Goal: Task Accomplishment & Management: Use online tool/utility

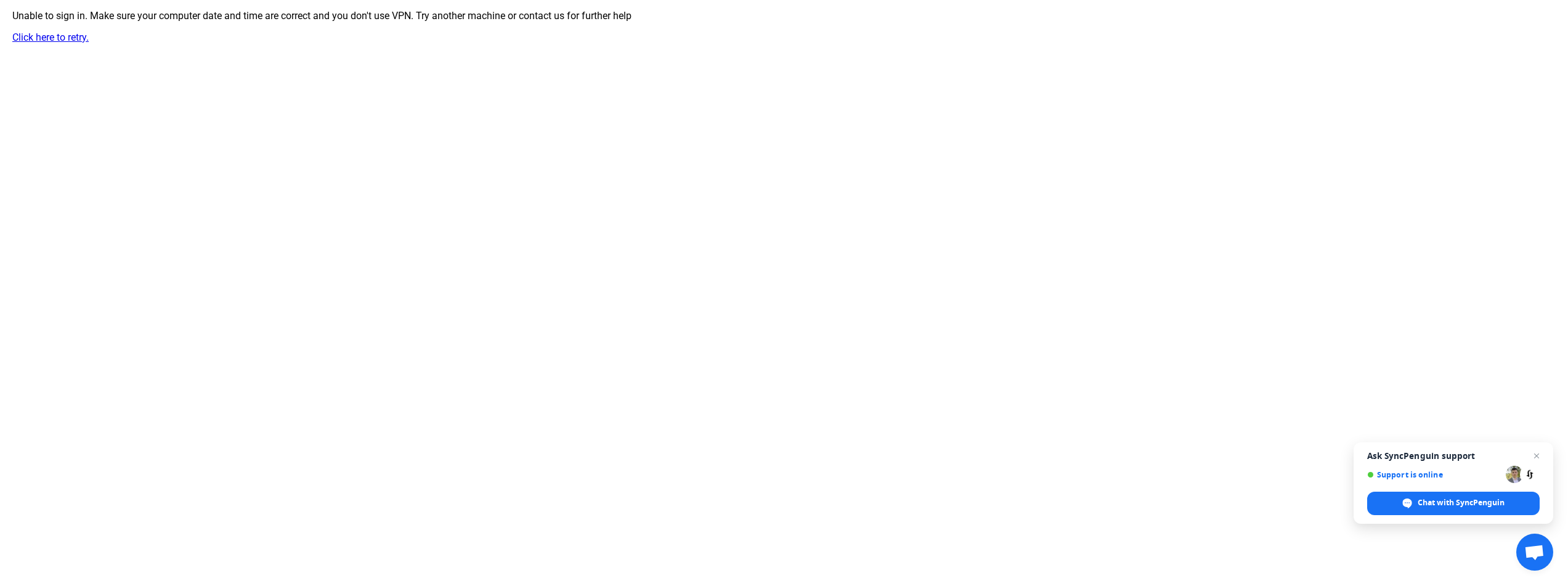
click at [59, 33] on link "Click here to retry." at bounding box center [50, 37] width 77 height 11
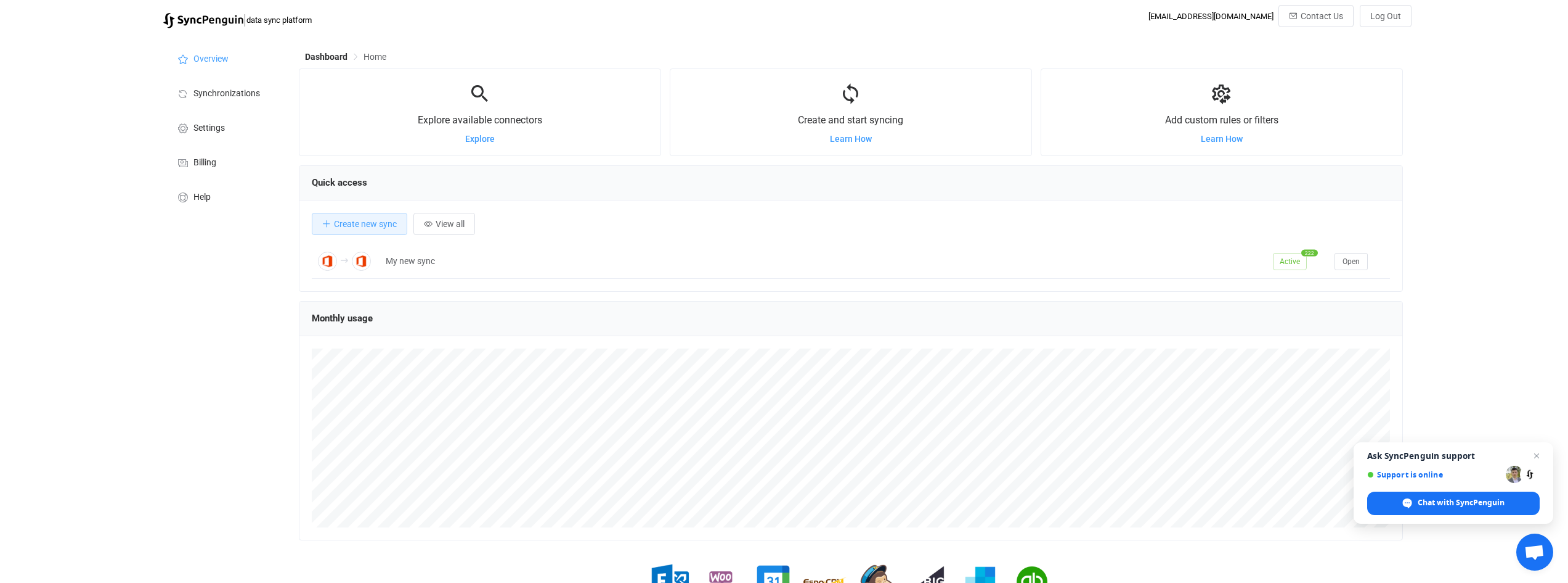
scroll to position [239, 1104]
click at [248, 92] on span "Synchronizations" at bounding box center [226, 94] width 67 height 10
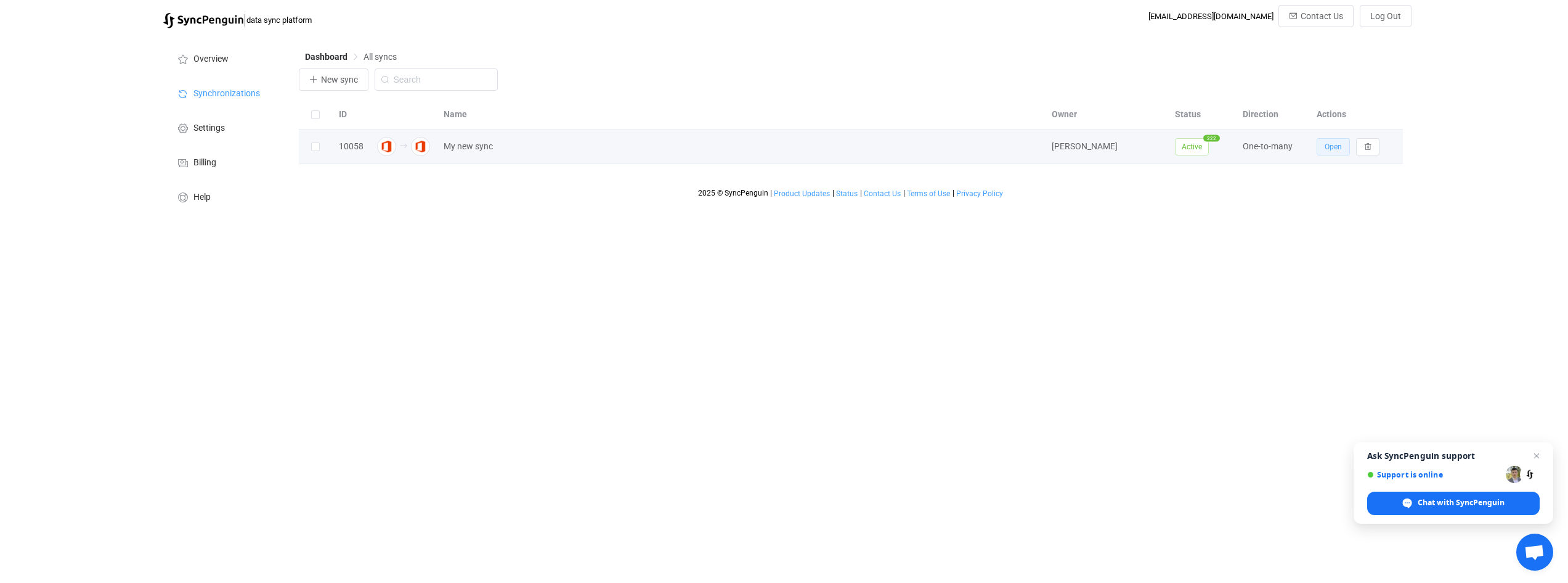
click at [1334, 148] on span "Open" at bounding box center [1333, 147] width 17 height 9
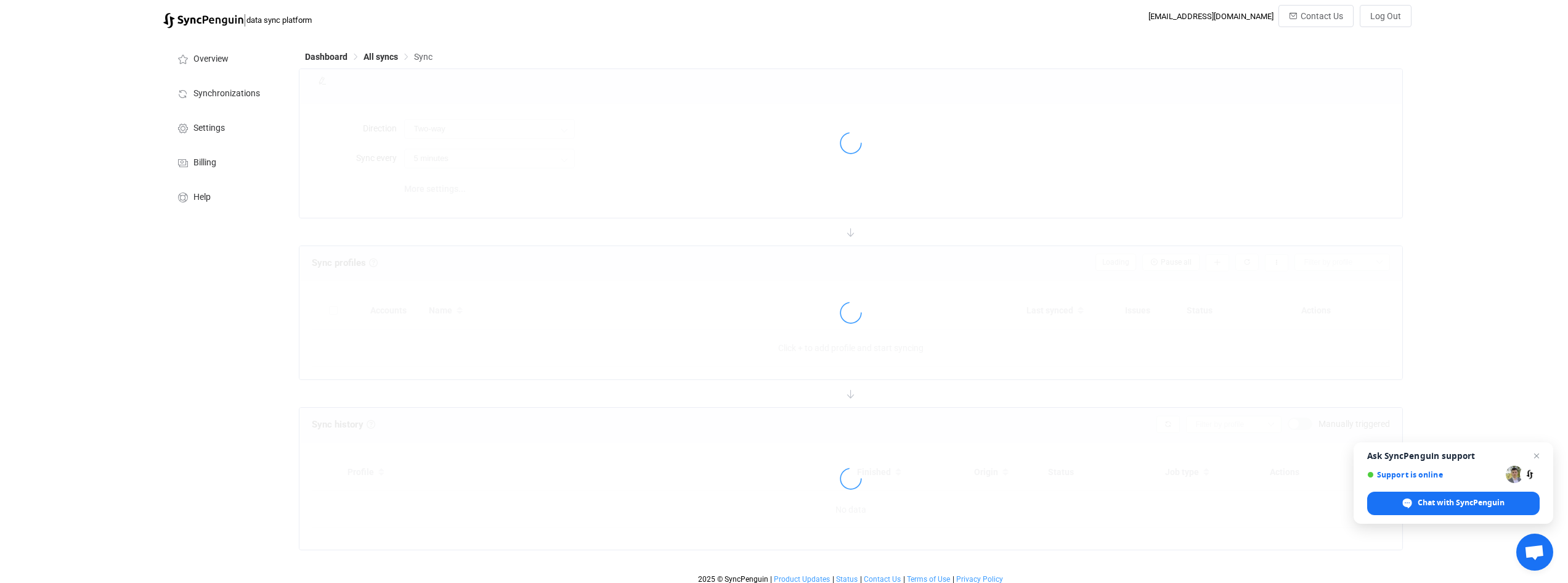
click at [1539, 459] on span "Open chat" at bounding box center [1537, 456] width 15 height 15
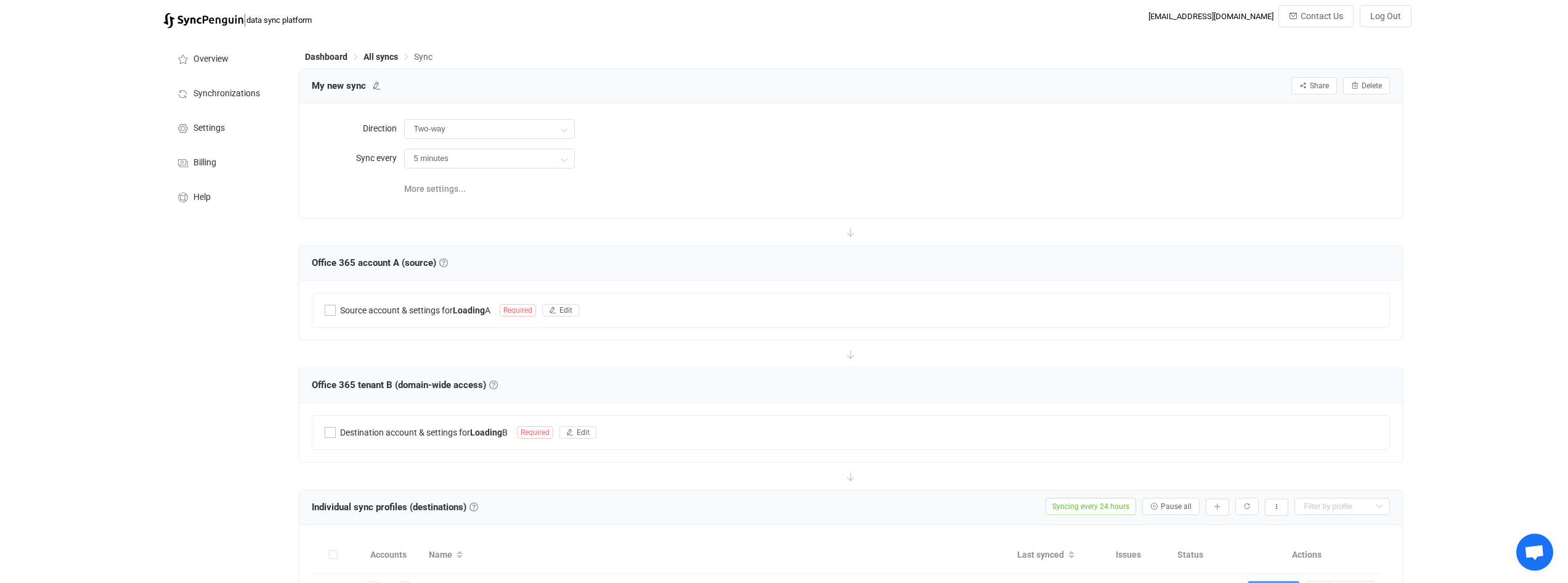
type input "A → B (one to many)"
type input "24 hours"
click at [1535, 458] on div "| data sync platform mmonti@acecon.com.au Contact Us Log Out Overview Synchroni…" at bounding box center [784, 572] width 1568 height 1134
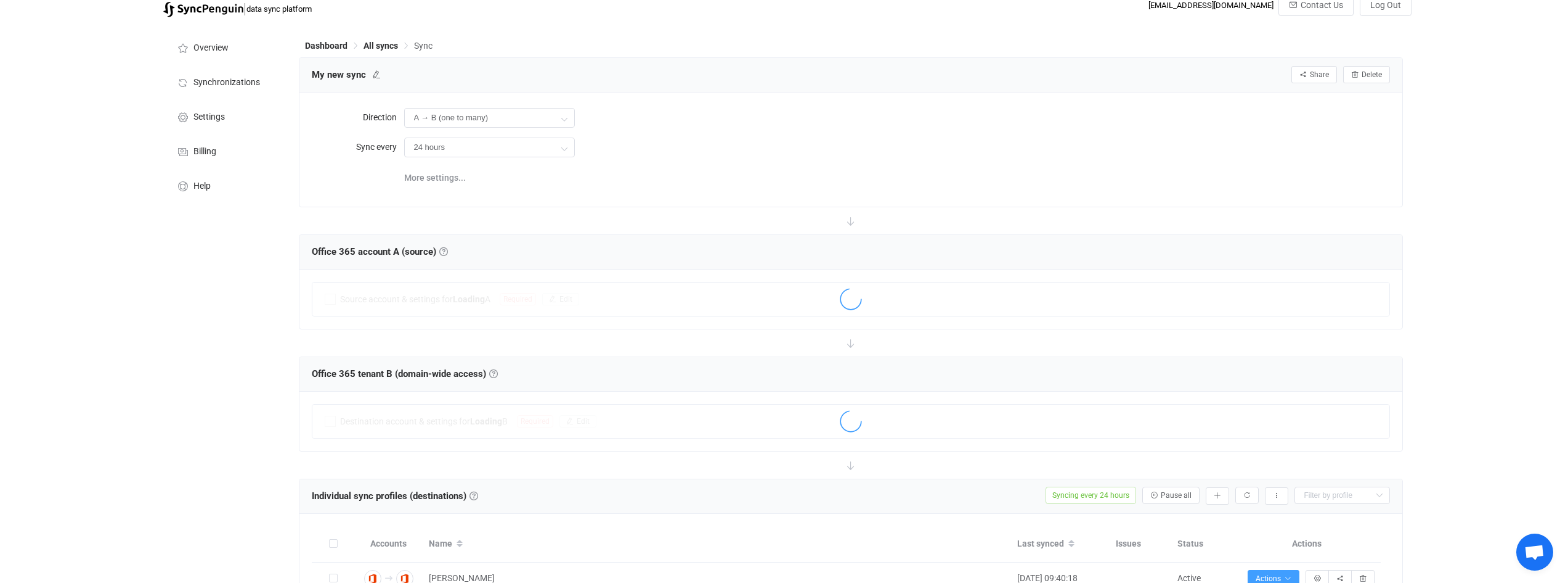
scroll to position [123, 0]
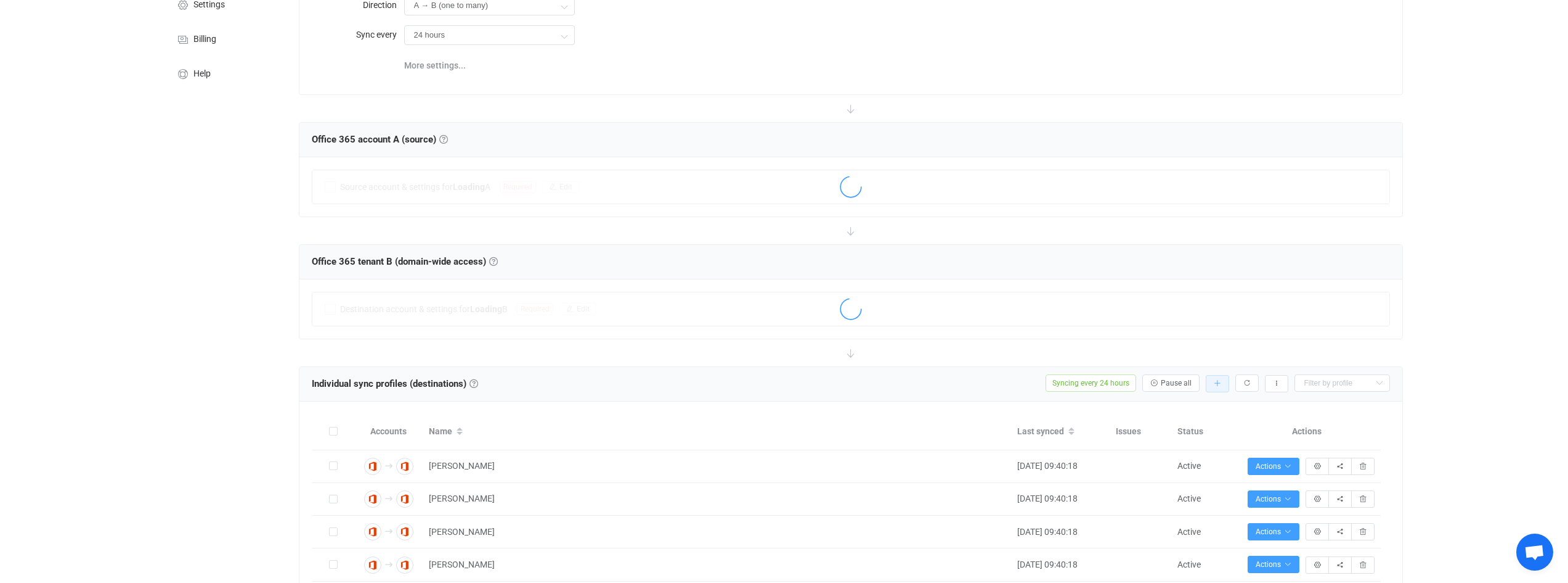
click at [1214, 382] on icon "button" at bounding box center [1217, 383] width 7 height 7
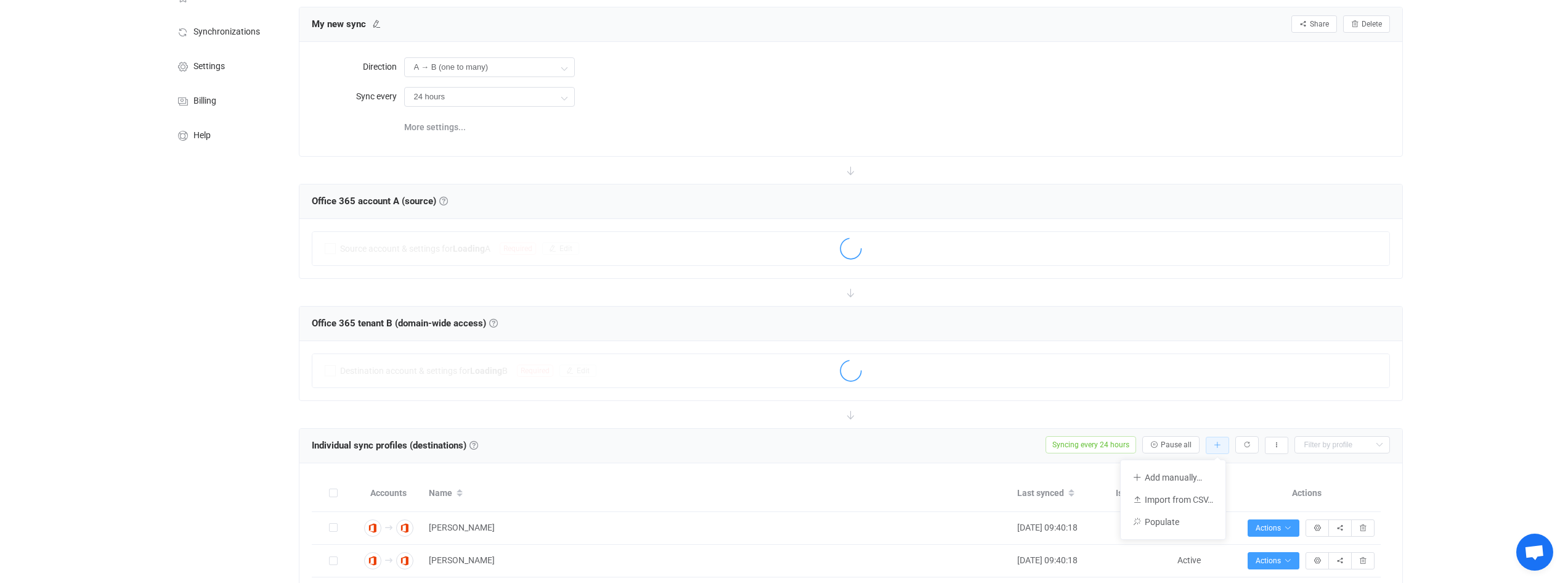
click at [1219, 445] on icon "button" at bounding box center [1217, 445] width 7 height 7
click at [1218, 444] on icon "button" at bounding box center [1217, 445] width 7 height 7
click at [1199, 475] on li "Add manually…" at bounding box center [1173, 477] width 104 height 22
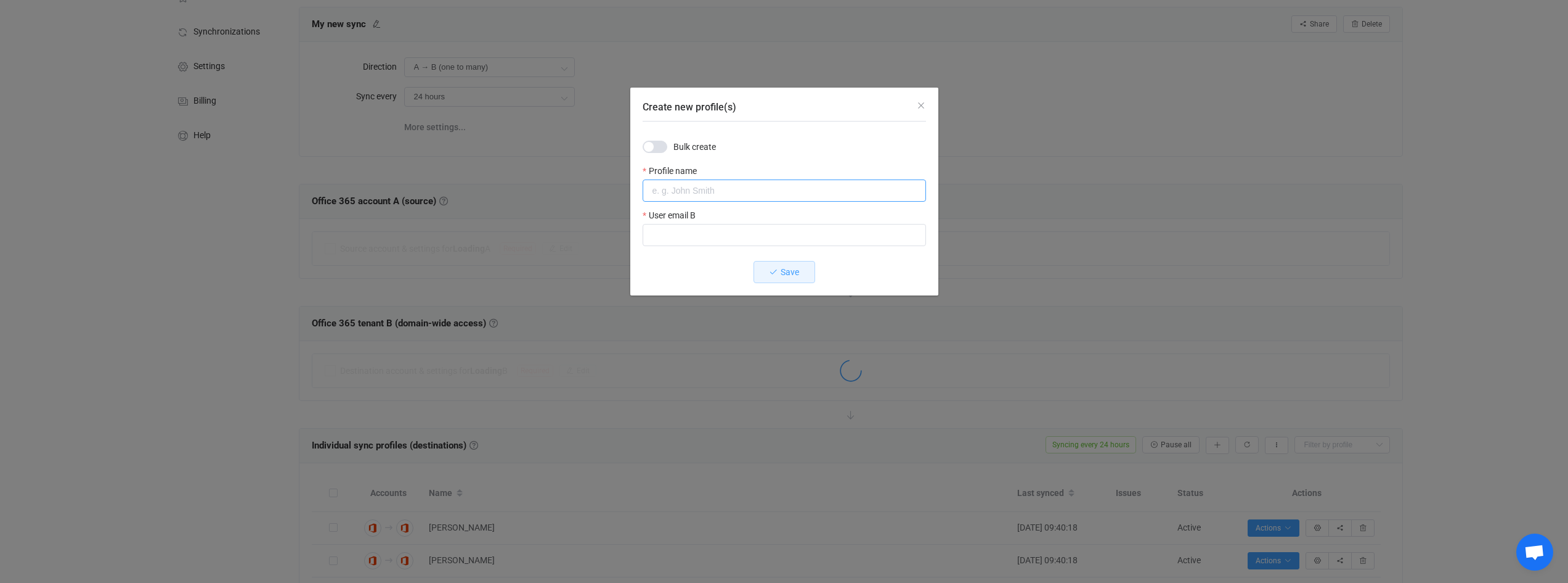
click at [814, 197] on input "Create new profile(s)" at bounding box center [784, 191] width 283 height 22
type input "Phil Gulley"
click at [783, 232] on input "Create new profile(s)" at bounding box center [784, 235] width 283 height 22
type input "PGulley@acecon.com.au"
click at [795, 262] on button "Save" at bounding box center [784, 271] width 62 height 22
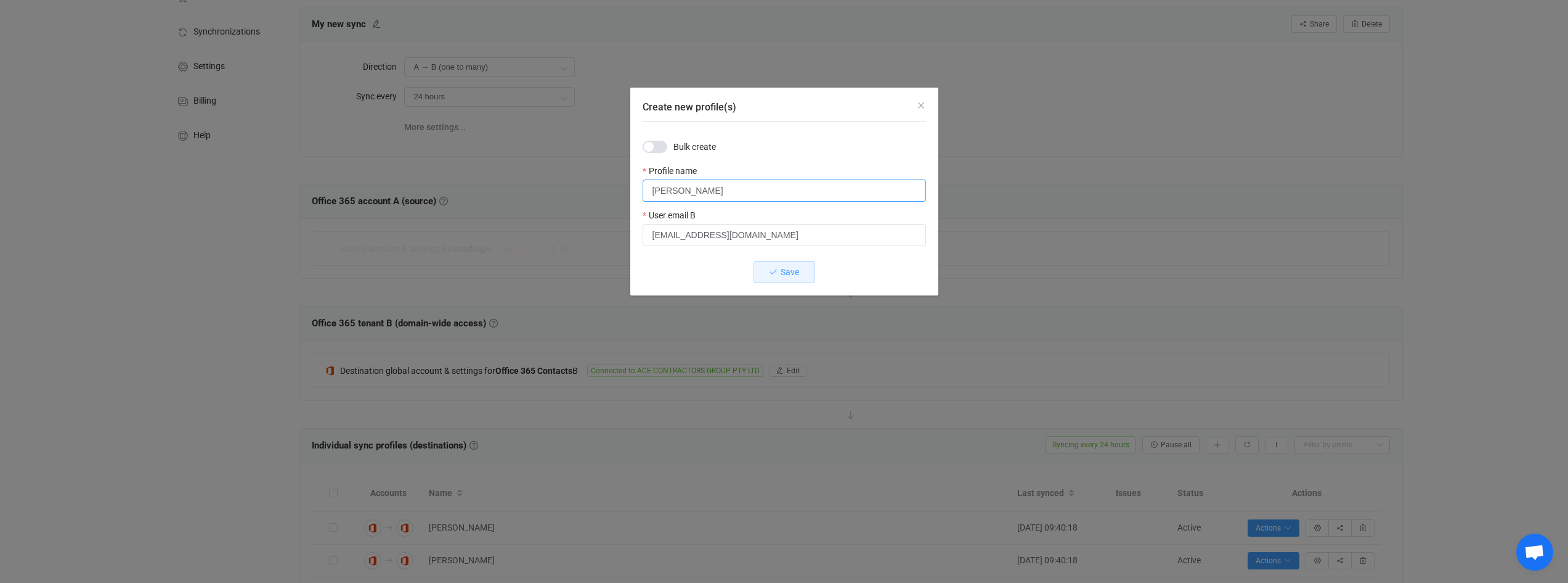
click at [658, 193] on input "Phil Gulley" at bounding box center [784, 191] width 283 height 22
click at [668, 188] on input "Phil Gulley" at bounding box center [784, 191] width 283 height 22
click at [665, 188] on input "Phil Gulley" at bounding box center [784, 191] width 283 height 22
type input "Phill Gulley"
click at [771, 274] on icon "Create new profile(s)" at bounding box center [774, 272] width 9 height 9
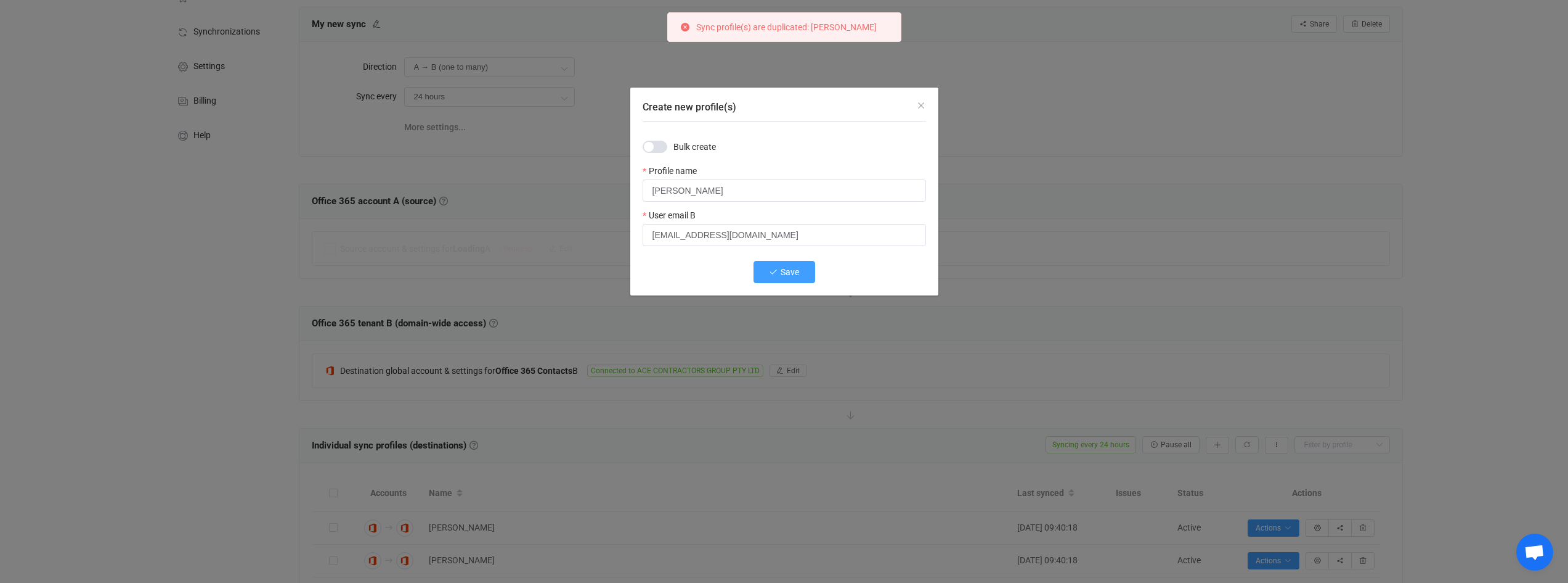
click at [927, 108] on div "Create new profile(s)" at bounding box center [784, 104] width 308 height 33
click at [920, 105] on icon "Close" at bounding box center [921, 105] width 10 height 10
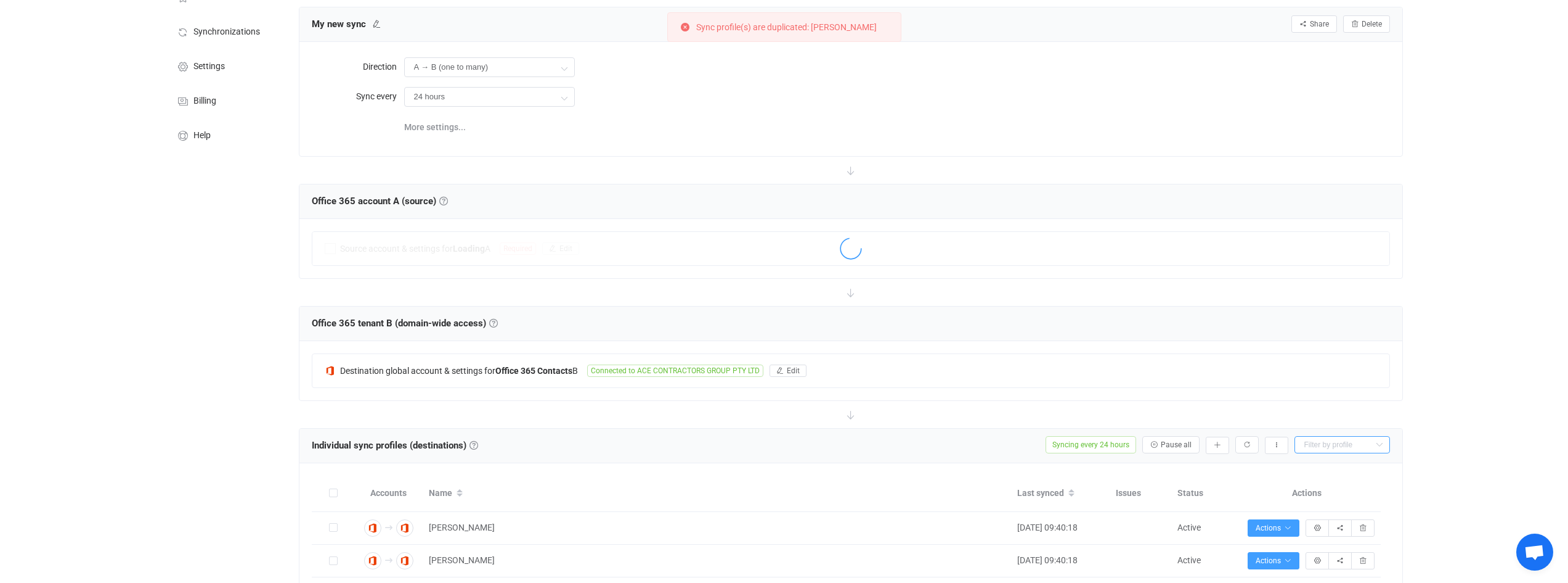
click at [1330, 443] on input "text" at bounding box center [1342, 445] width 95 height 17
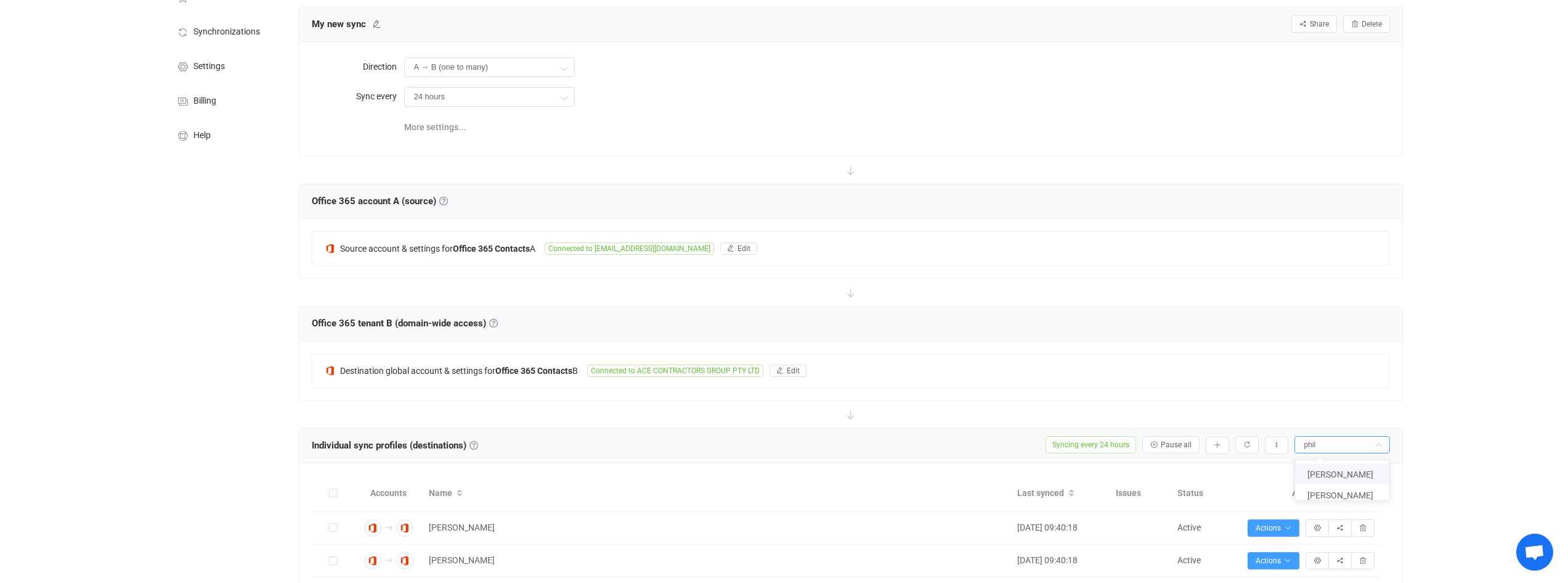
type input "phil"
click at [1333, 474] on span "Phillip Gulley" at bounding box center [1340, 474] width 66 height 10
type input "Phillip Gulley"
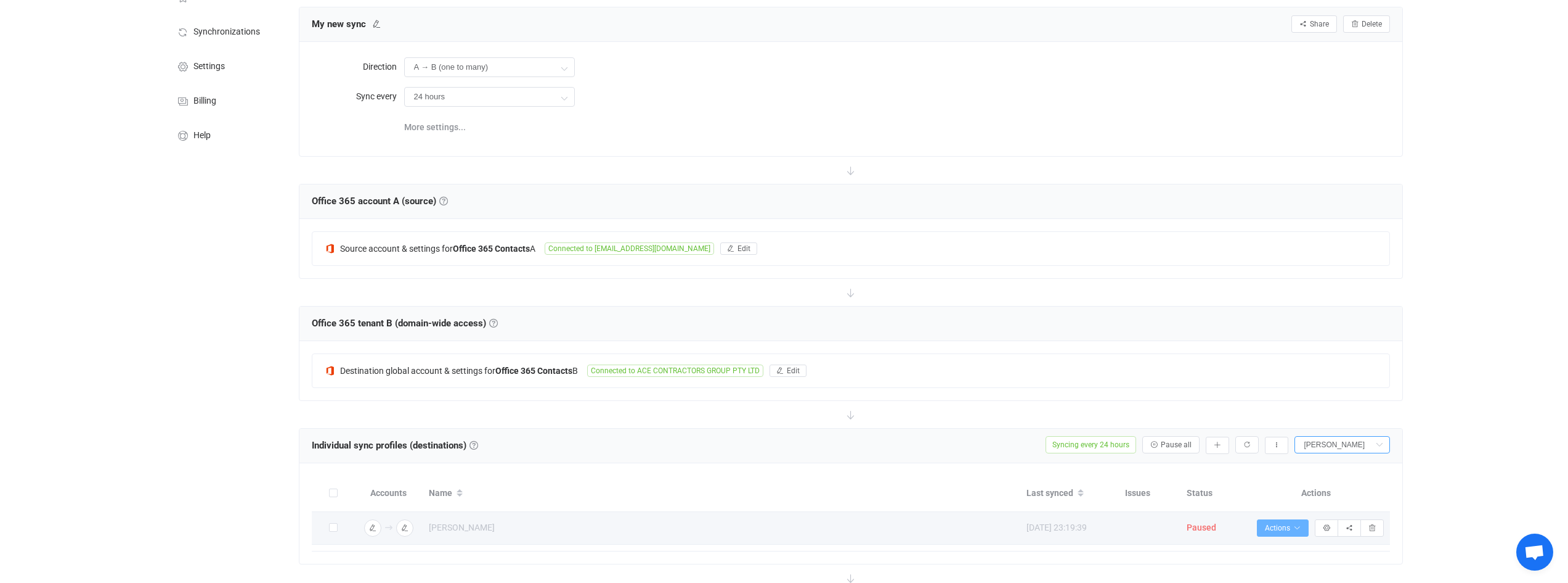
click at [1305, 529] on button "Actions" at bounding box center [1283, 528] width 52 height 17
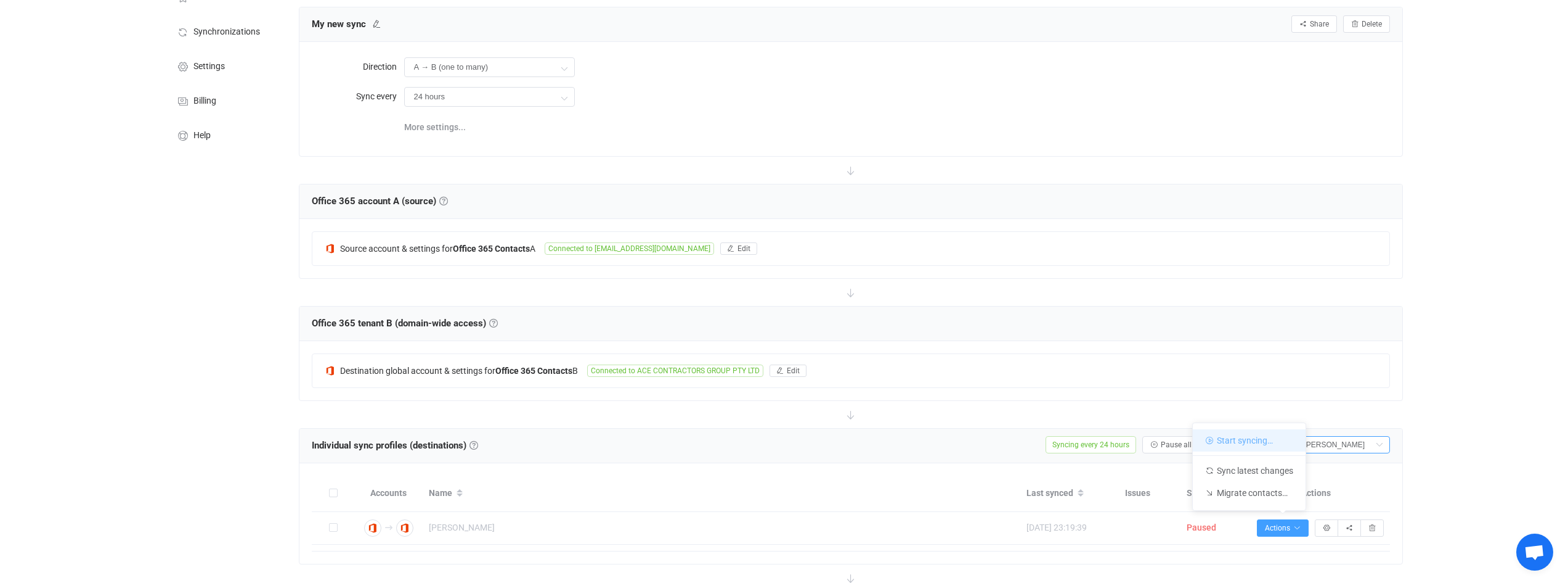
click at [1276, 443] on li "Start syncing…" at bounding box center [1250, 440] width 113 height 22
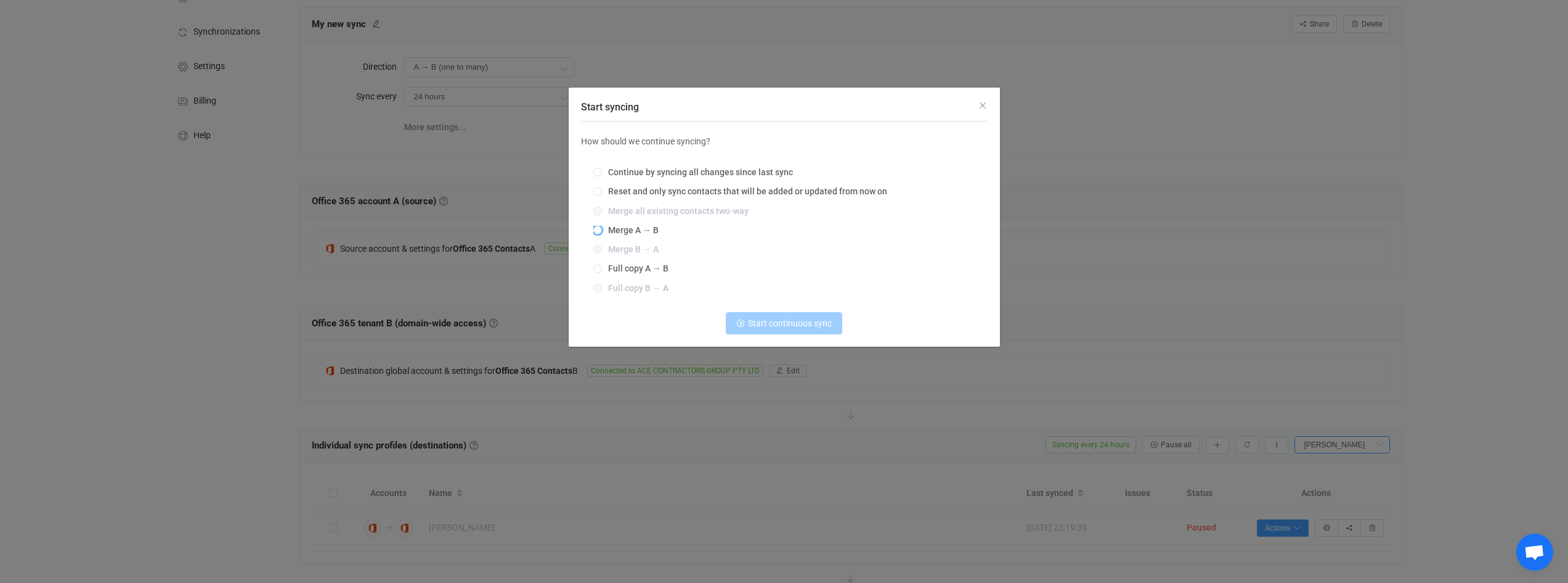
click at [652, 231] on span "Merge A → B" at bounding box center [630, 230] width 57 height 10
click at [602, 231] on input "Merge A → B" at bounding box center [598, 231] width 9 height 10
radio input "true"
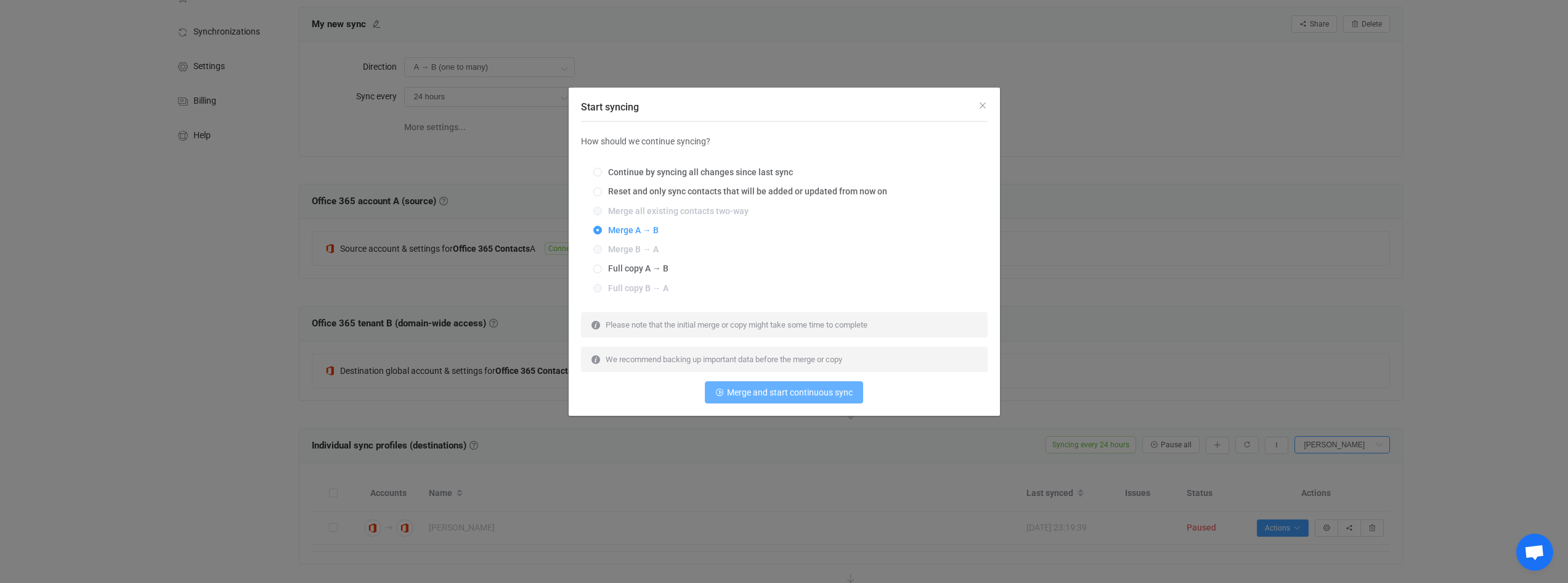
click at [779, 391] on span "Merge and start continuous sync" at bounding box center [790, 392] width 126 height 10
